Goal: Navigation & Orientation: Go to known website

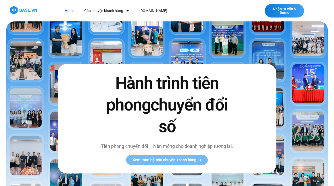
click at [20, 11] on img at bounding box center [23, 10] width 27 height 8
click at [29, 11] on img at bounding box center [23, 10] width 27 height 8
click at [146, 9] on link "[DOMAIN_NAME]" at bounding box center [153, 11] width 36 height 10
